Goal: Information Seeking & Learning: Learn about a topic

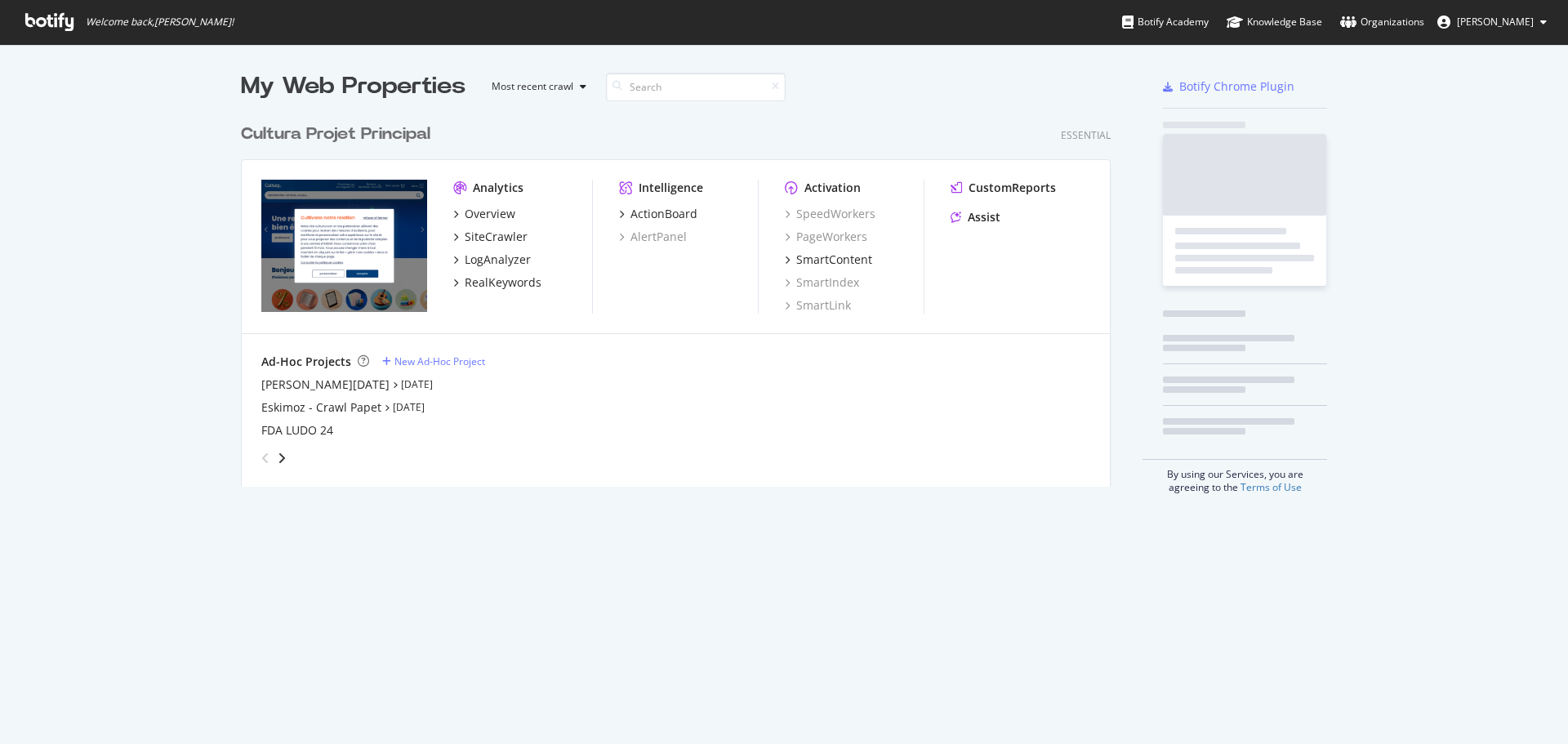
scroll to position [372, 871]
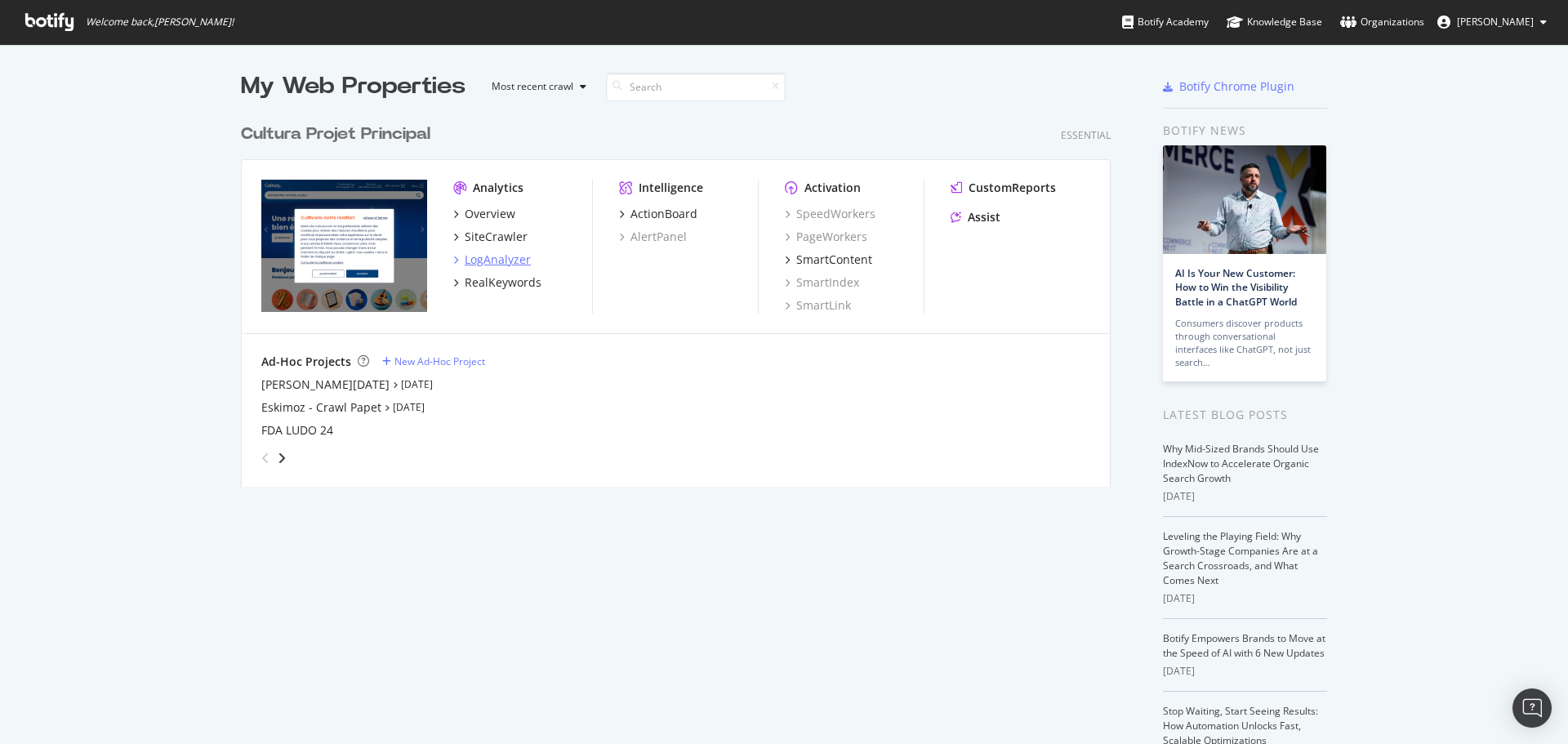
click at [469, 259] on div "LogAnalyzer" at bounding box center [497, 259] width 66 height 16
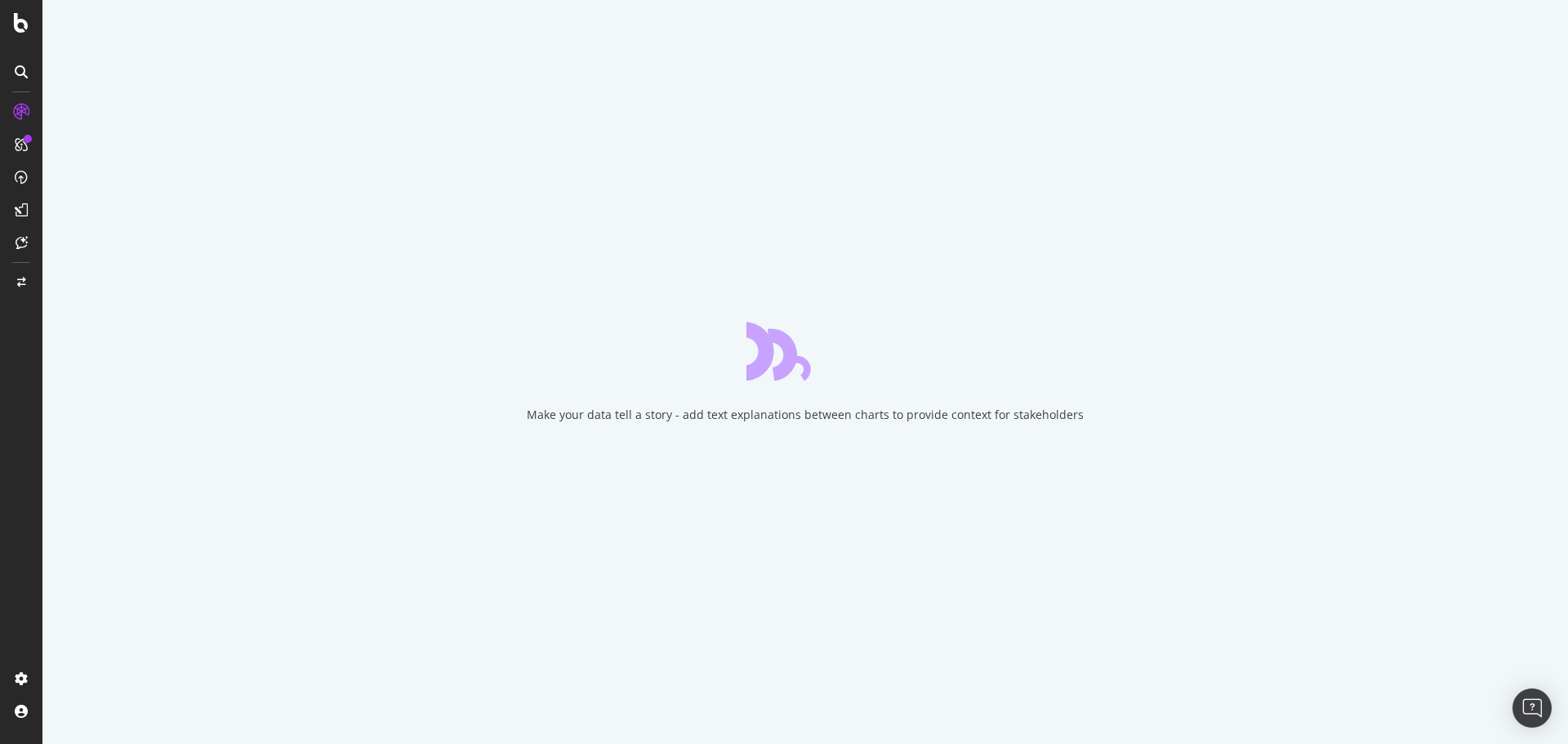
click at [958, 532] on div "Make your data tell a story - add text explanations between charts to provide c…" at bounding box center [805, 372] width 1526 height 744
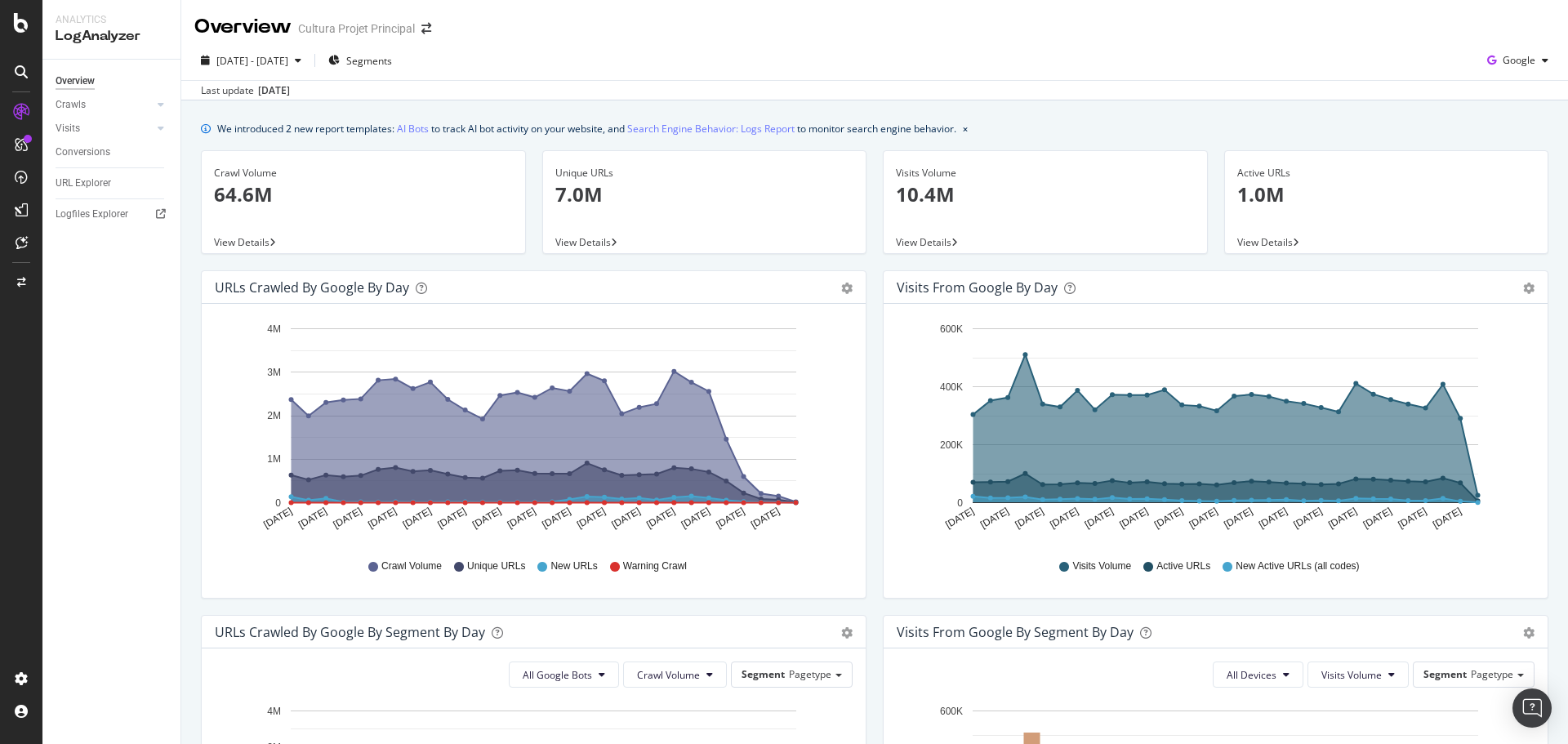
click at [875, 268] on div "Visits Volume 10.4M View Details" at bounding box center [1045, 210] width 341 height 120
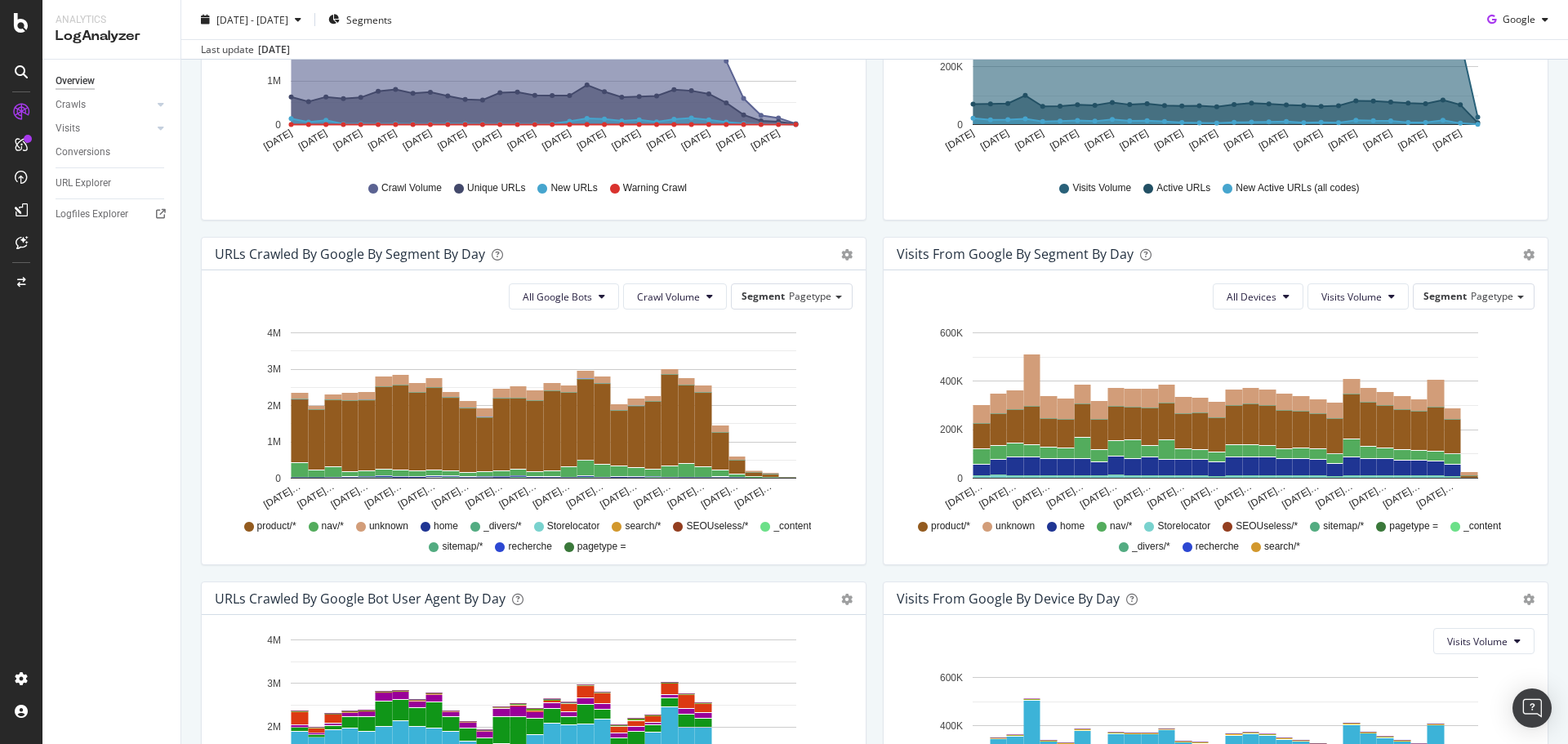
scroll to position [536, 0]
